Goal: Task Accomplishment & Management: Use online tool/utility

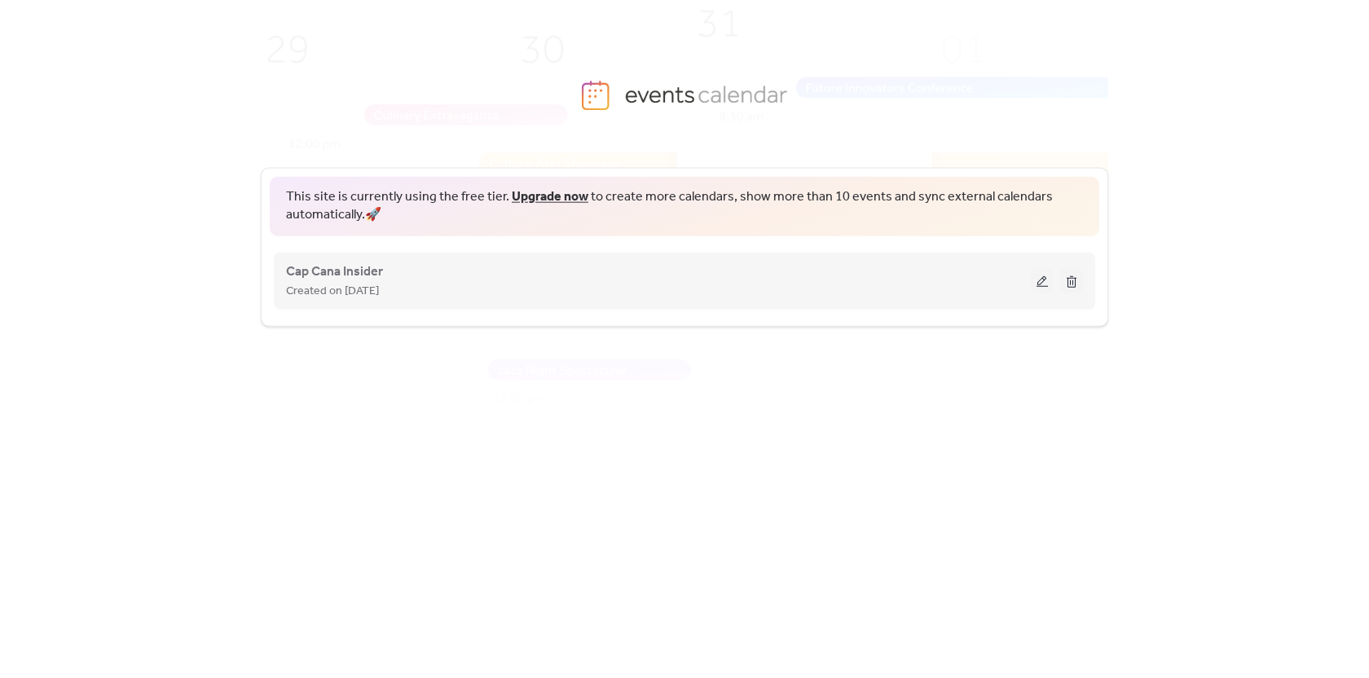
click at [1044, 286] on button at bounding box center [1042, 280] width 23 height 24
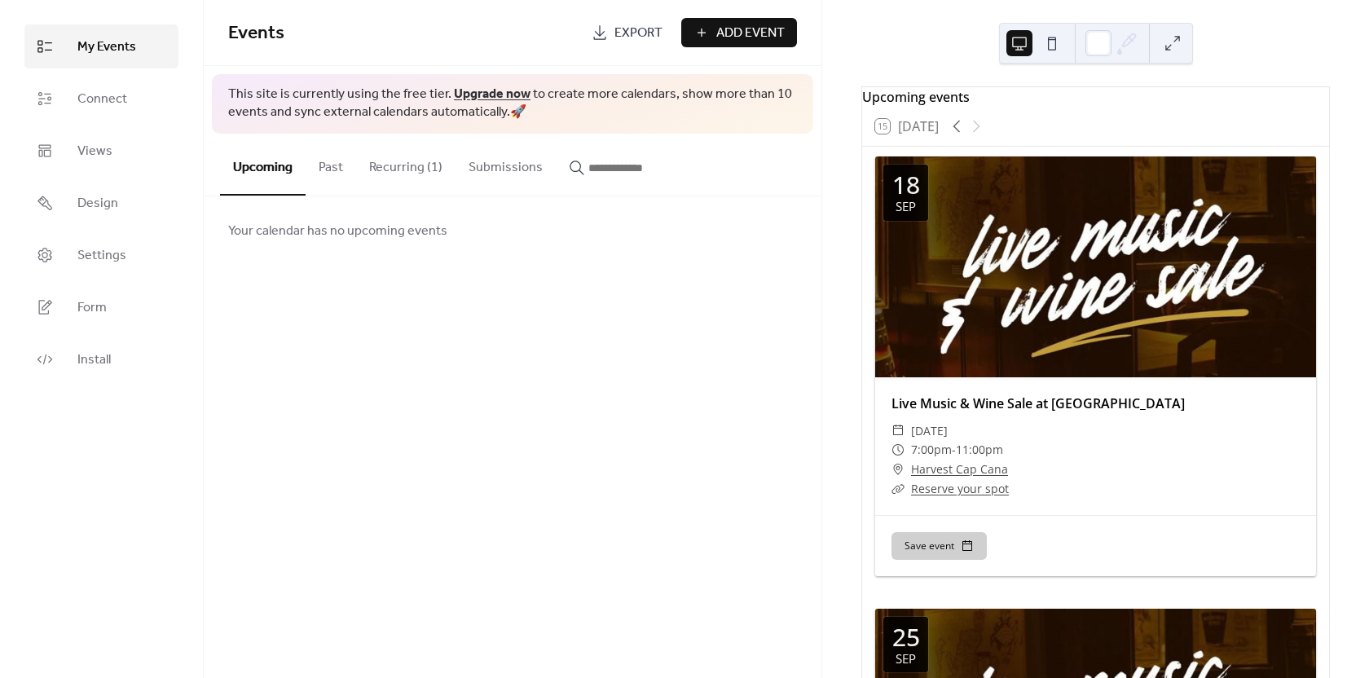
click at [90, 384] on div "My Events Connect Views Design Settings Form Install" at bounding box center [102, 339] width 204 height 678
click at [95, 361] on span "Install" at bounding box center [93, 360] width 33 height 20
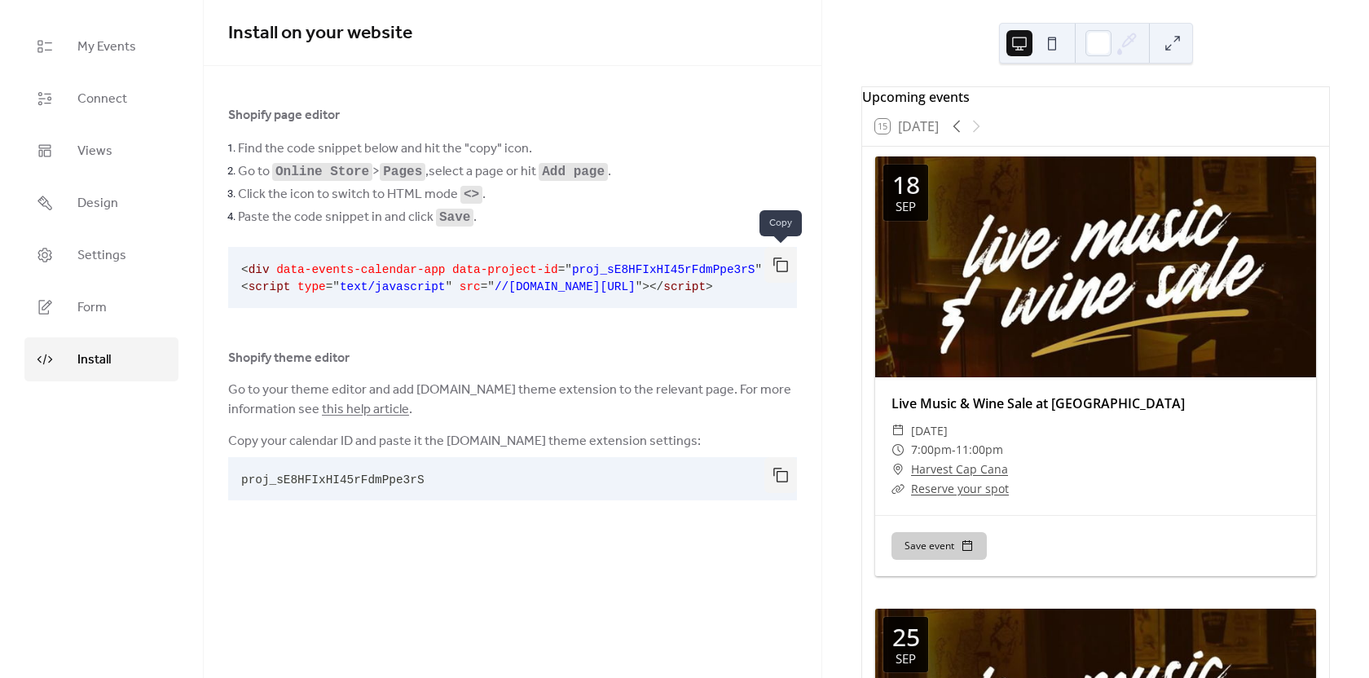
click at [787, 270] on button "button" at bounding box center [780, 265] width 33 height 36
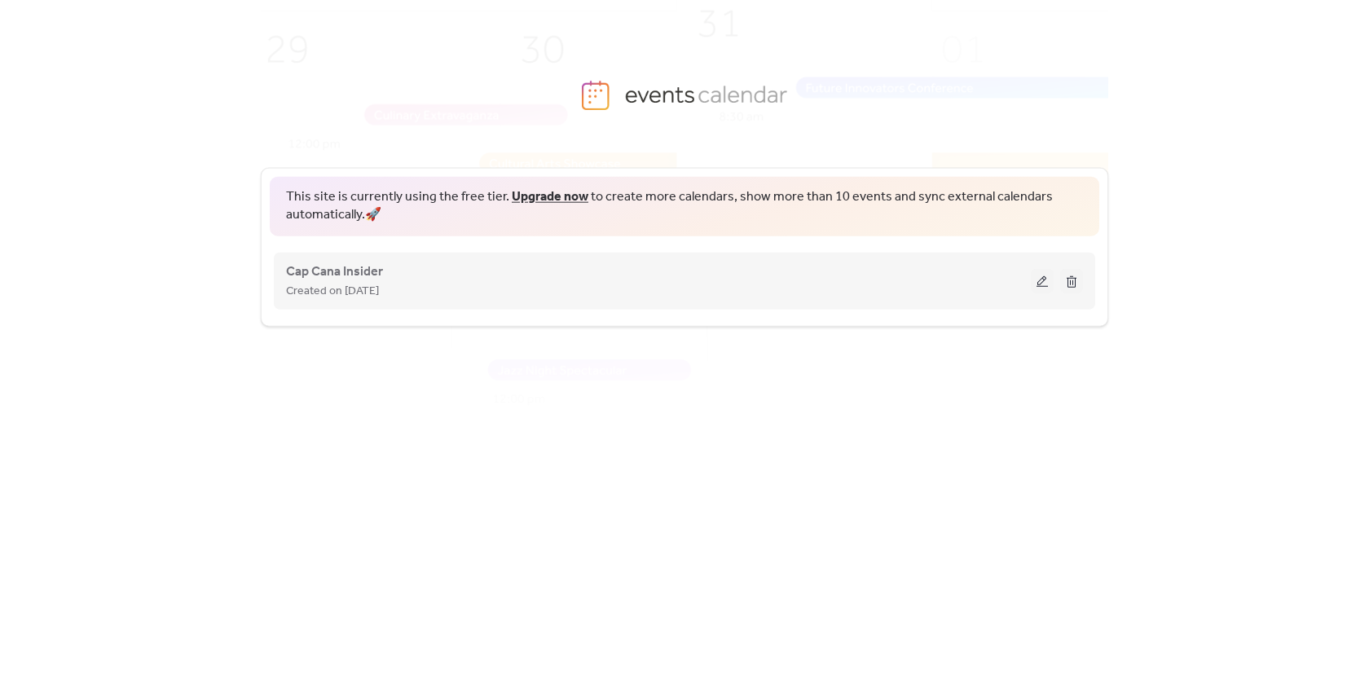
click at [489, 268] on div "Cap Cana Insider Created on 26-Jul-2025" at bounding box center [658, 280] width 745 height 39
click at [1039, 280] on button at bounding box center [1042, 280] width 23 height 24
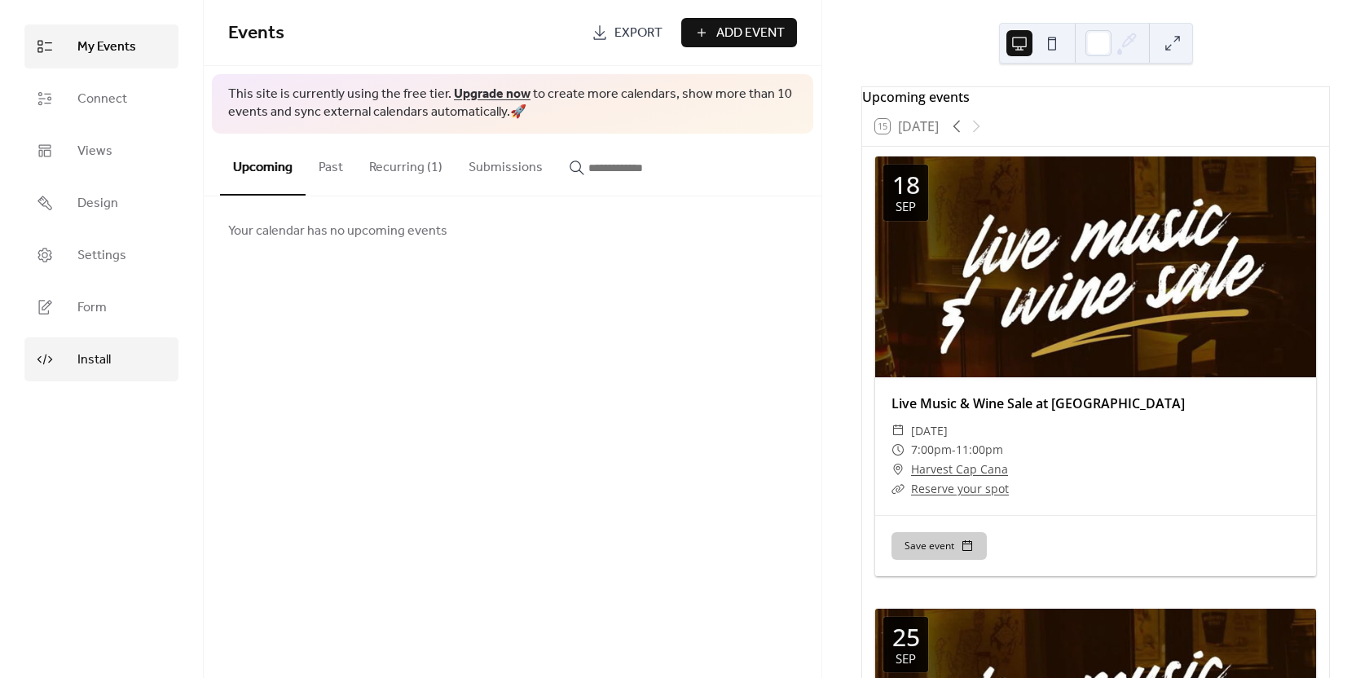
click at [115, 367] on link "Install" at bounding box center [101, 359] width 154 height 44
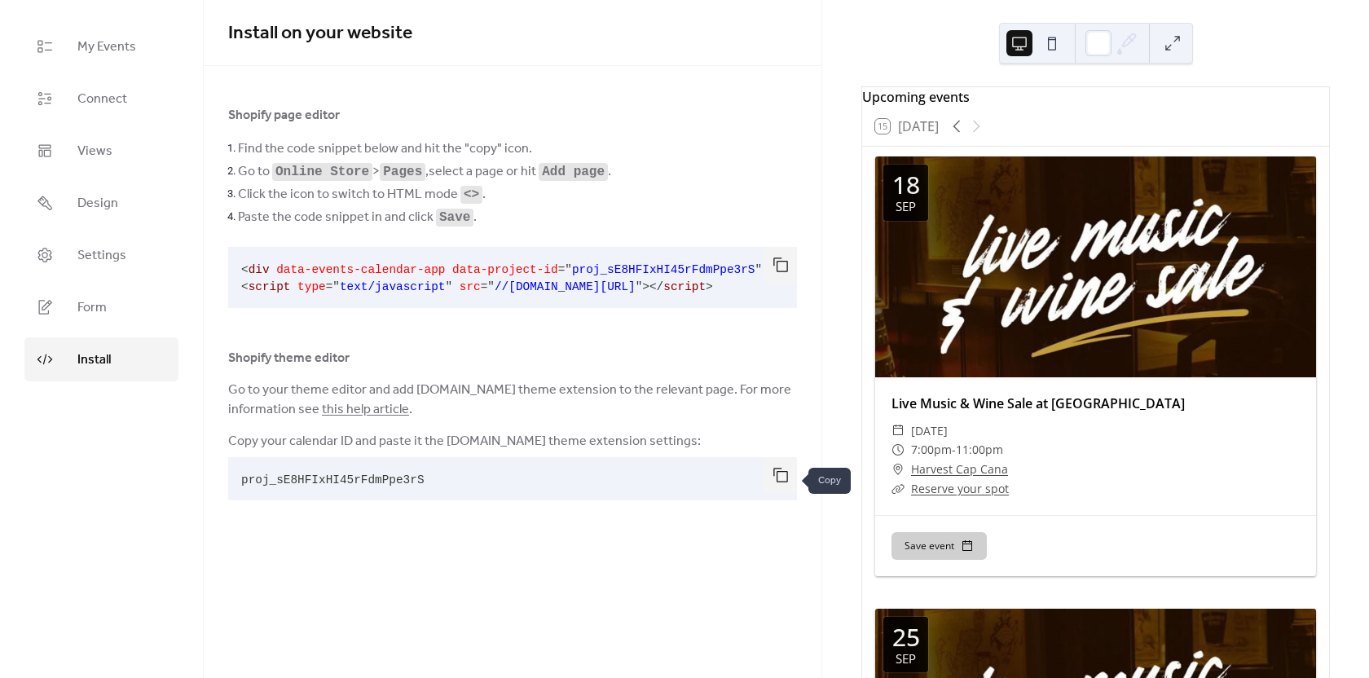
click at [787, 475] on button "button" at bounding box center [780, 475] width 33 height 36
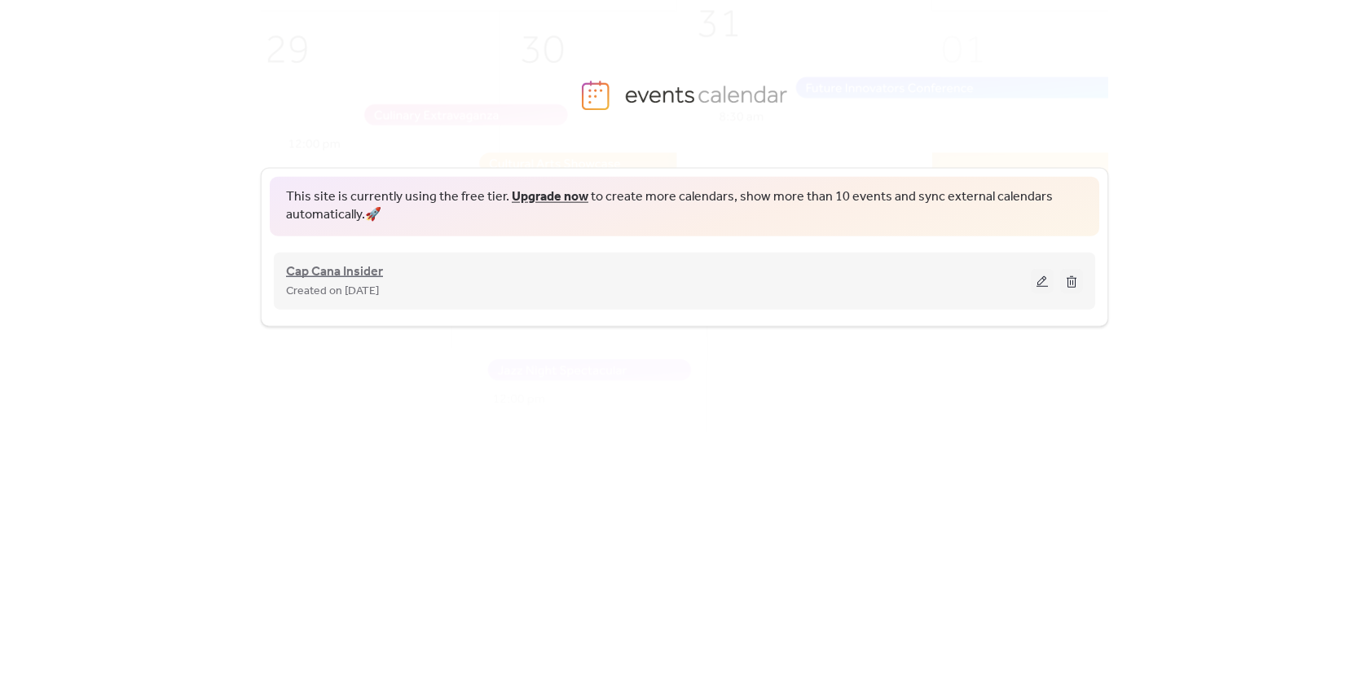
click at [352, 279] on span "Cap Cana Insider" at bounding box center [334, 272] width 97 height 20
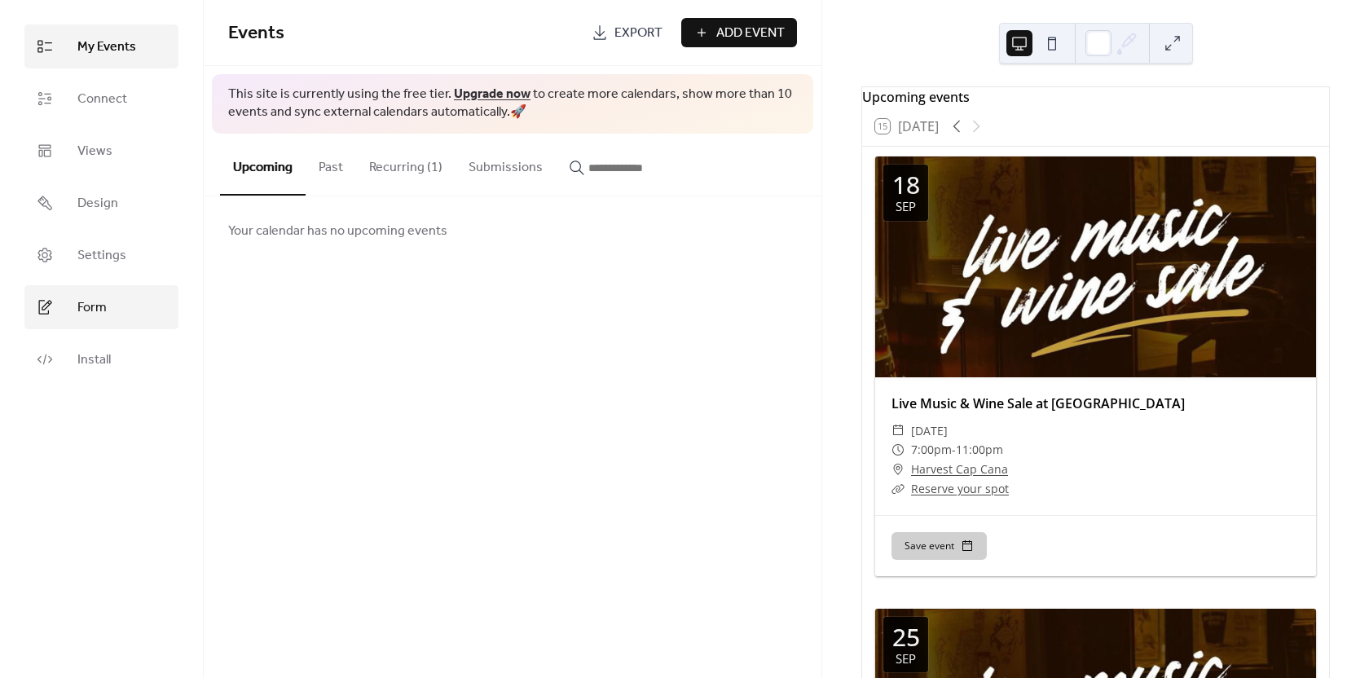
click at [65, 315] on link "Form" at bounding box center [101, 307] width 154 height 44
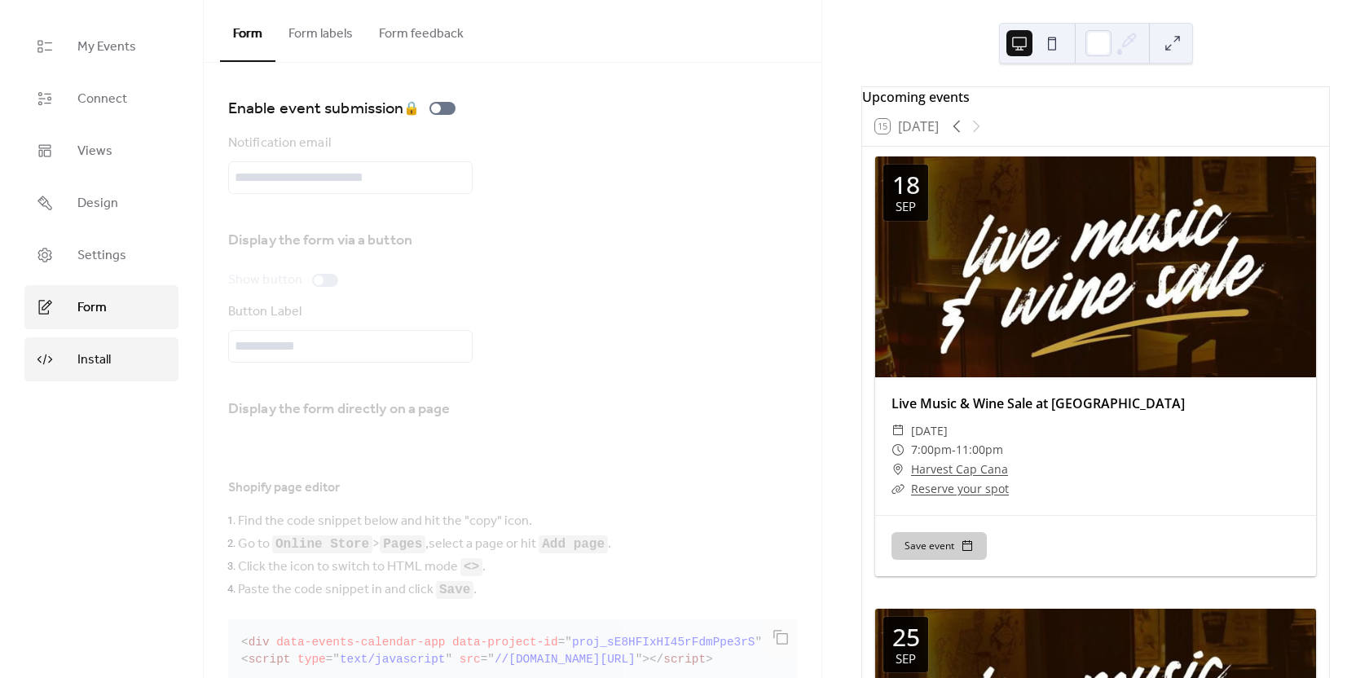
click at [80, 360] on span "Install" at bounding box center [93, 360] width 33 height 20
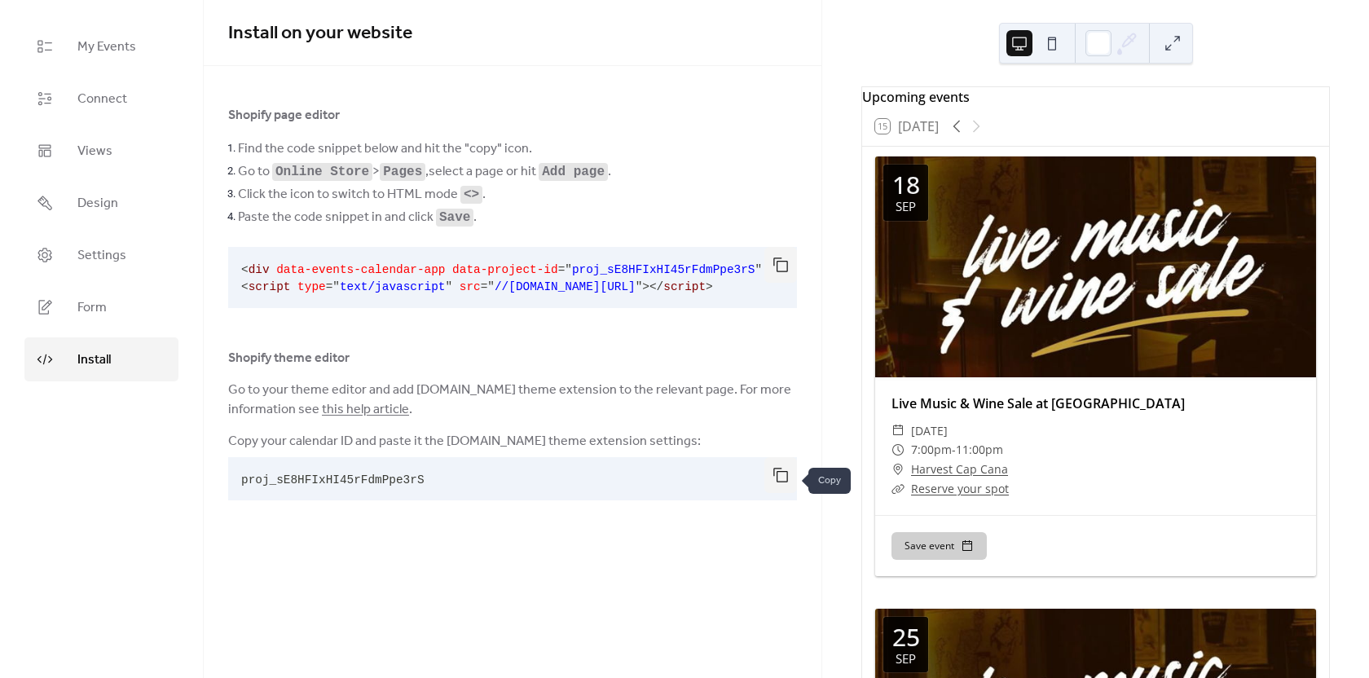
click at [780, 490] on button "button" at bounding box center [780, 475] width 33 height 36
